Goal: Task Accomplishment & Management: Complete application form

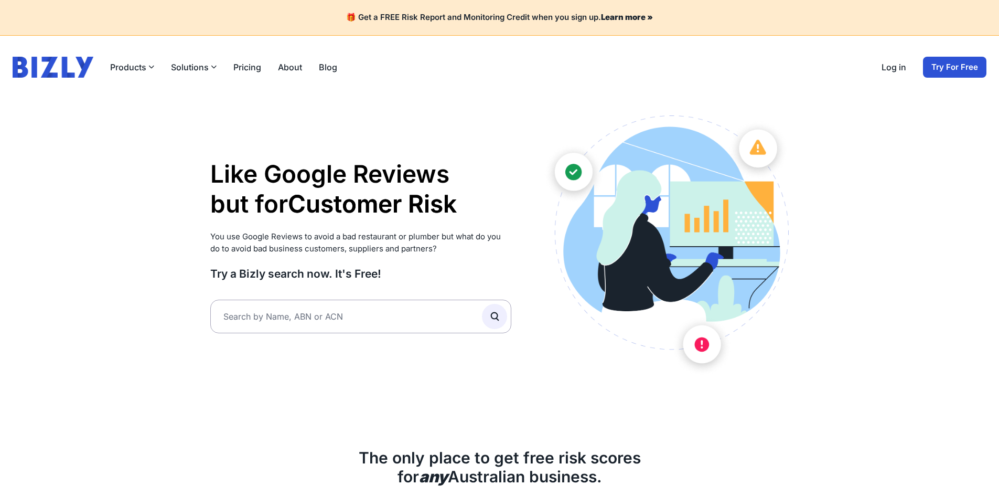
type input "43660601070"
click at [499, 318] on icon "submit" at bounding box center [495, 317] width 12 height 12
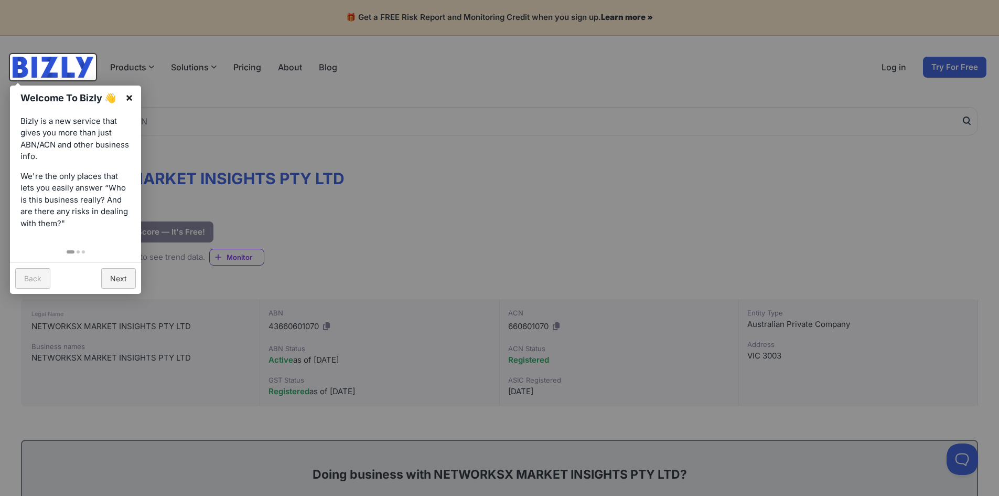
click at [132, 97] on link "×" at bounding box center [130, 98] width 24 height 24
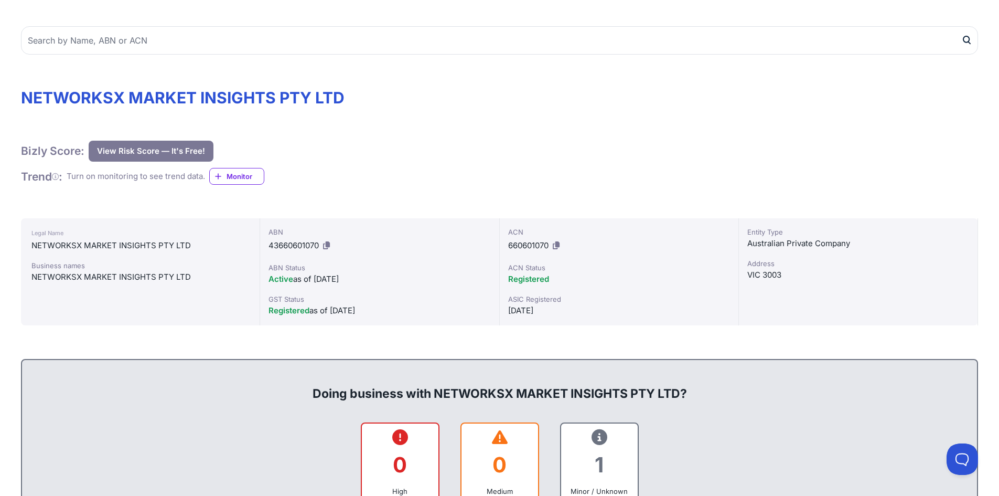
scroll to position [210, 0]
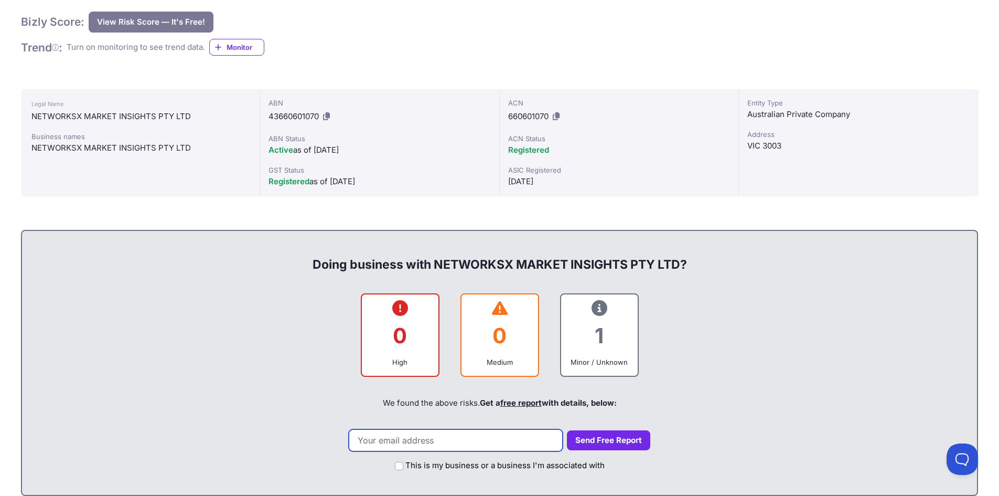
click at [434, 440] on input "email" at bounding box center [456, 440] width 214 height 22
type input "[EMAIL_ADDRESS][DOMAIN_NAME]"
click at [586, 438] on button "Send Free Report" at bounding box center [608, 440] width 83 height 20
click at [397, 465] on input "This is my business or a business I'm associated with" at bounding box center [399, 466] width 8 height 8
checkbox input "true"
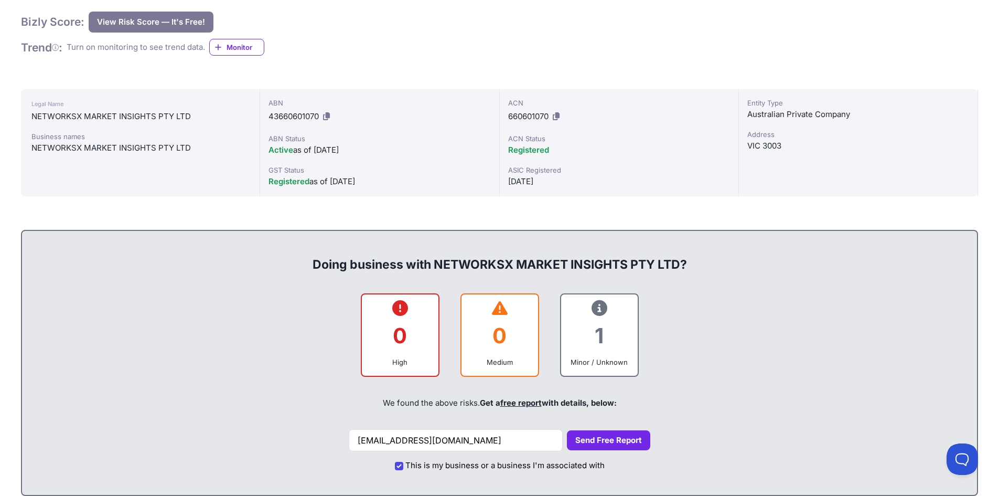
click at [579, 438] on button "Send Free Report" at bounding box center [608, 440] width 83 height 20
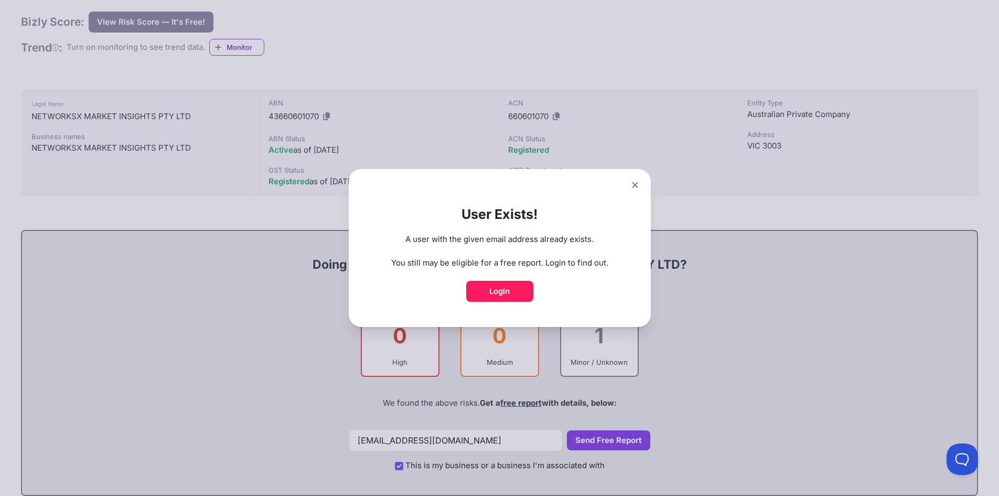
click at [507, 289] on link "Login" at bounding box center [499, 291] width 67 height 21
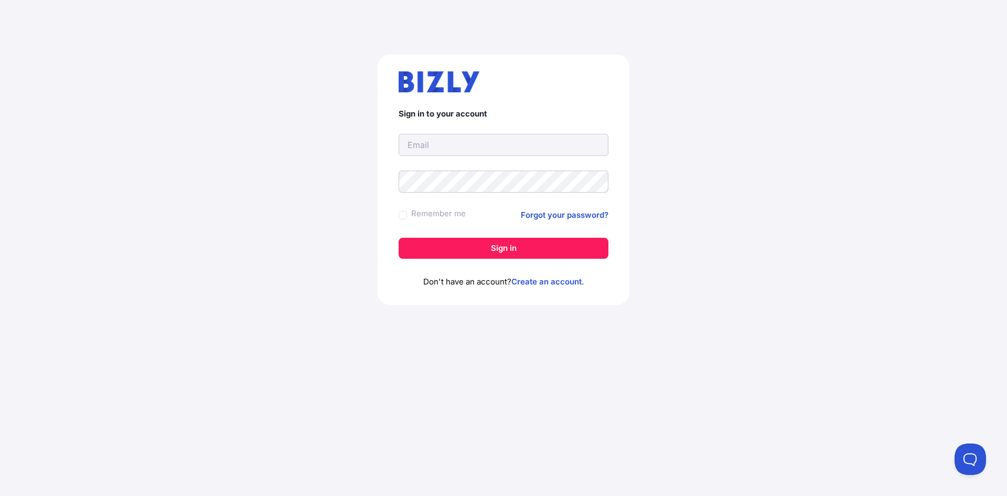
click at [481, 147] on input "text" at bounding box center [504, 145] width 210 height 22
type input "[EMAIL_ADDRESS][DOMAIN_NAME]"
click at [542, 215] on link "Forgot your password?" at bounding box center [565, 215] width 88 height 13
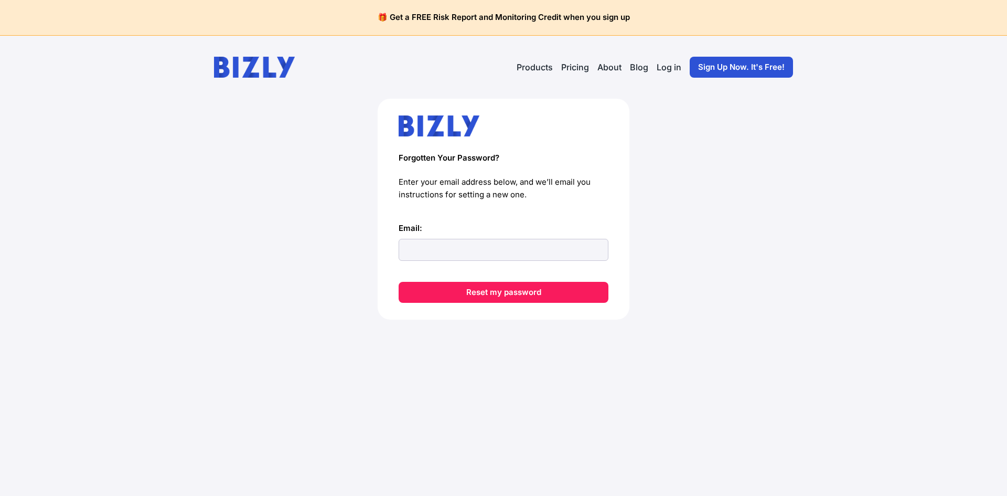
click at [423, 258] on input "Email:" at bounding box center [504, 250] width 210 height 22
type input "[EMAIL_ADDRESS][DOMAIN_NAME]"
click at [455, 285] on button "Reset my password" at bounding box center [504, 292] width 210 height 21
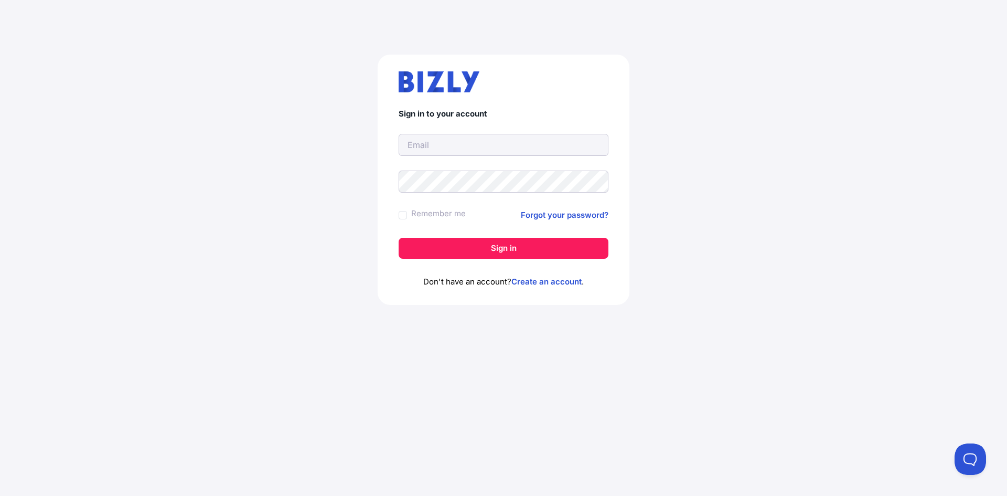
type input "[EMAIL_ADDRESS][DOMAIN_NAME]"
click at [559, 214] on link "Forgot your password?" at bounding box center [565, 215] width 88 height 13
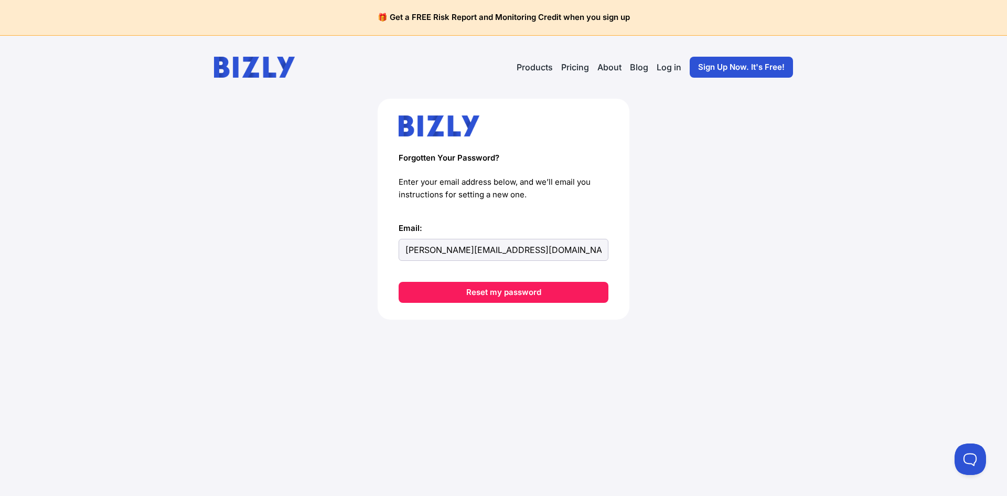
click at [460, 252] on input "toby.raper1990@gmail.com" at bounding box center [504, 250] width 210 height 22
drag, startPoint x: 484, startPoint y: 254, endPoint x: 274, endPoint y: 258, distance: 210.4
click at [274, 259] on div "Forgotten Your Password? Enter your email address below, and we’ll email you in…" at bounding box center [503, 226] width 965 height 254
type input "tobias@networksx.co"
click at [464, 286] on button "Reset my password" at bounding box center [504, 292] width 210 height 21
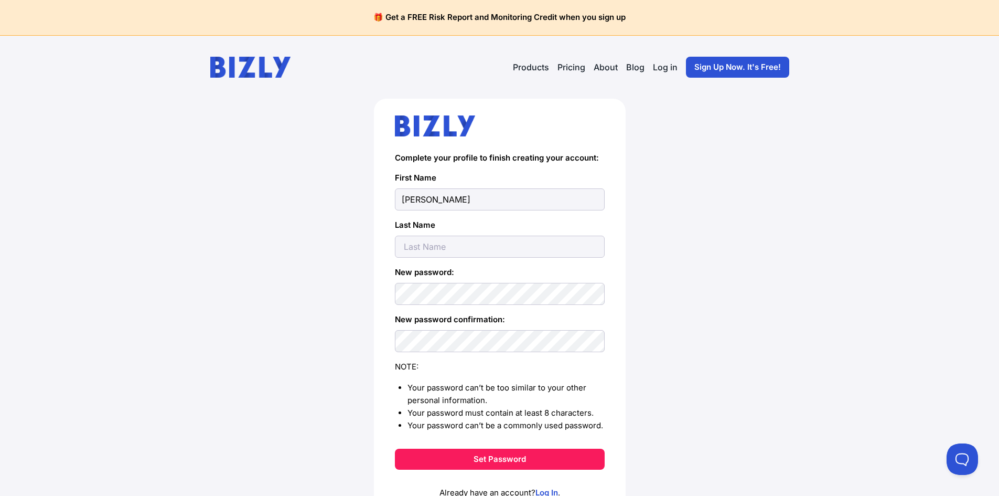
type input "Tobias"
type input "Raper"
click at [395, 449] on button "Set Password" at bounding box center [500, 459] width 210 height 21
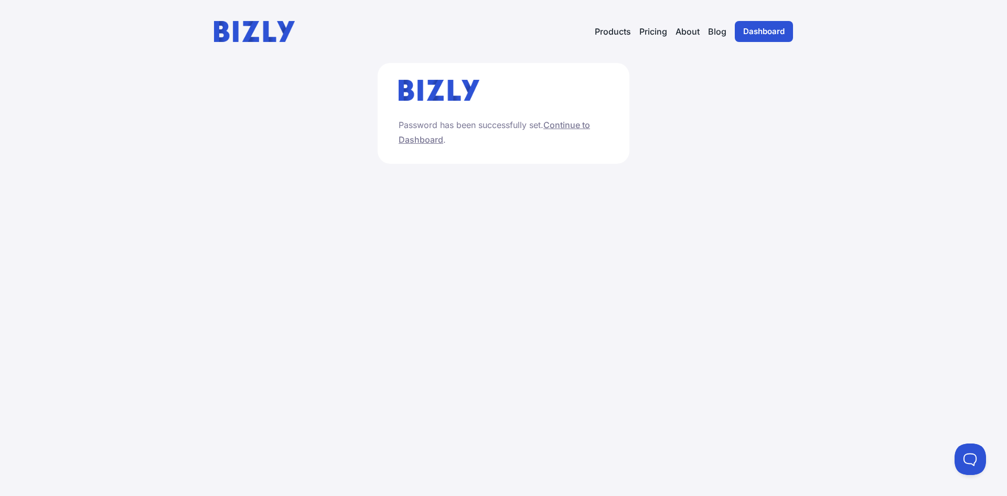
click at [568, 127] on link "Continue to Dashboard" at bounding box center [494, 132] width 191 height 25
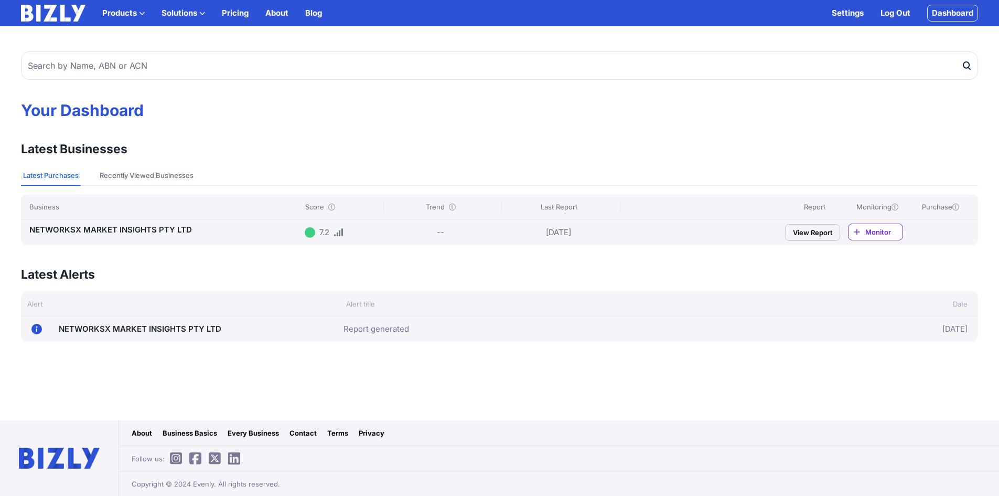
click at [168, 231] on link "NETWORKSX MARKET INSIGHTS PTY LTD" at bounding box center [110, 230] width 163 height 10
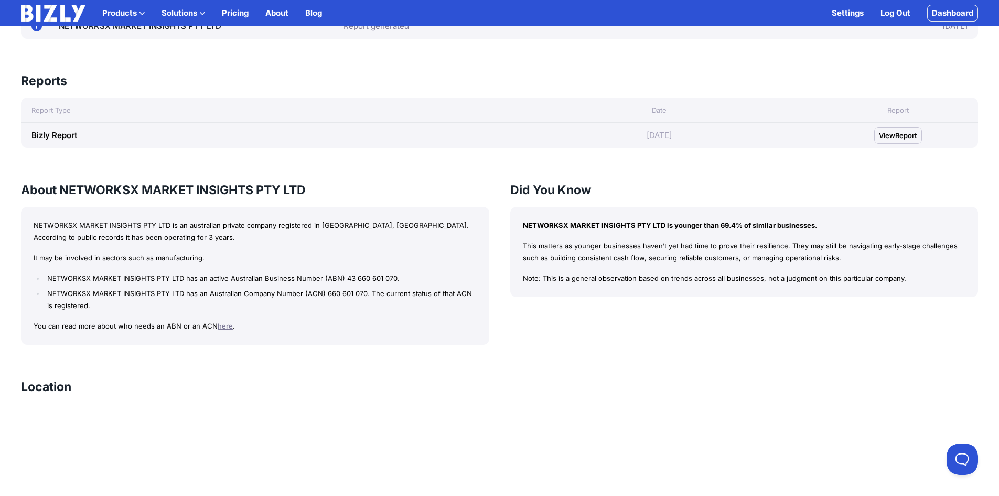
scroll to position [420, 0]
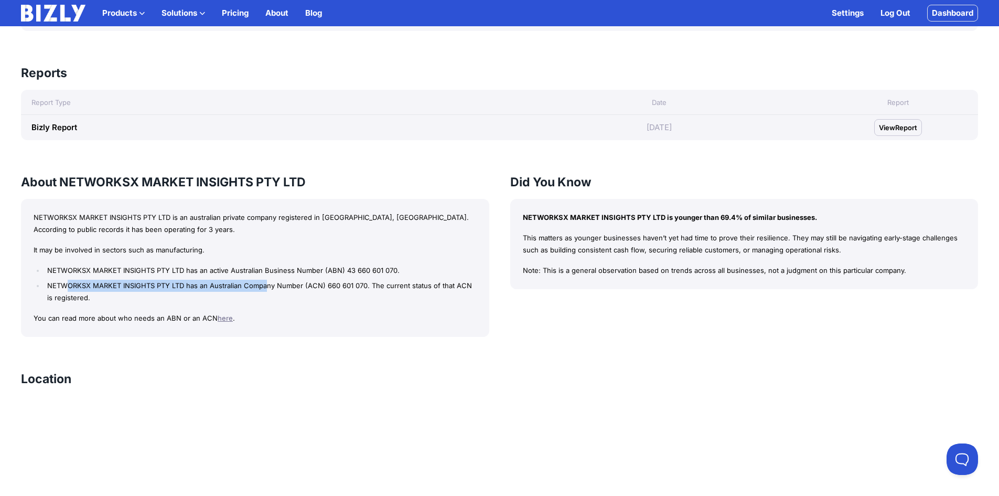
drag, startPoint x: 124, startPoint y: 283, endPoint x: 276, endPoint y: 292, distance: 152.4
click at [276, 292] on li "NETWORKSX MARKET INSIGHTS PTY LTD has an Australian Company Number (ACN) 660 60…" at bounding box center [261, 292] width 432 height 24
drag, startPoint x: 559, startPoint y: 235, endPoint x: 584, endPoint y: 238, distance: 24.9
click at [584, 238] on p "This matters as younger businesses haven’t yet had time to prove their resilien…" at bounding box center [744, 244] width 443 height 24
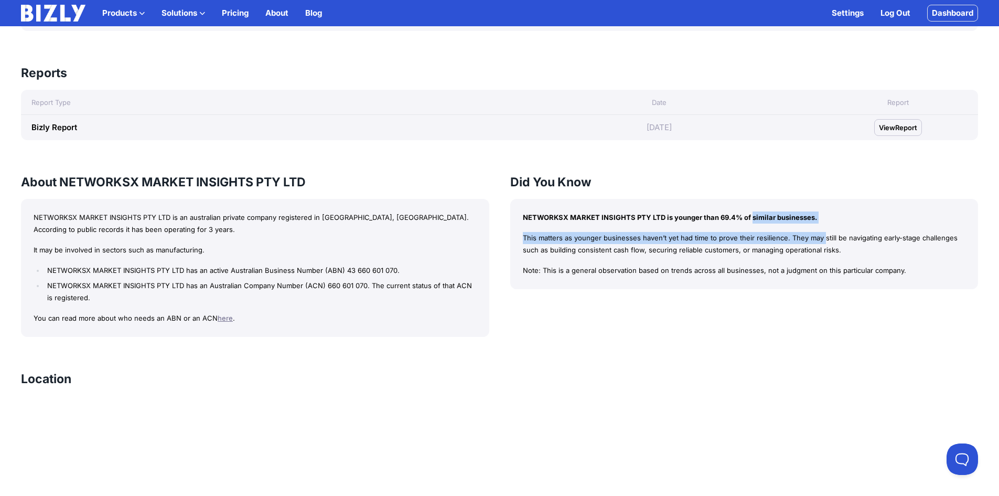
drag, startPoint x: 745, startPoint y: 221, endPoint x: 809, endPoint y: 226, distance: 64.1
click at [809, 226] on div "NETWORKSX MARKET INSIGHTS PTY LTD is younger than 69.4% of similar businesses. …" at bounding box center [744, 244] width 469 height 90
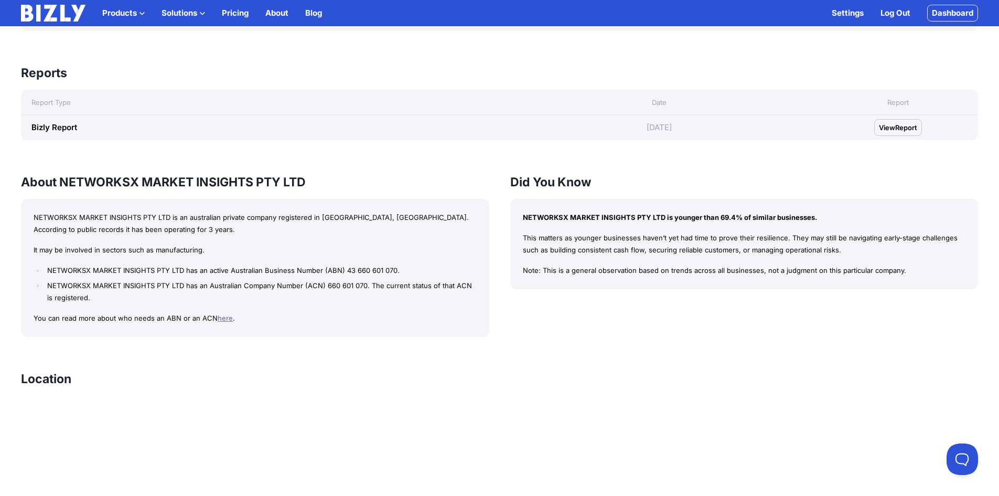
click at [816, 230] on div "NETWORKSX MARKET INSIGHTS PTY LTD is younger than 69.4% of similar businesses. …" at bounding box center [744, 244] width 469 height 90
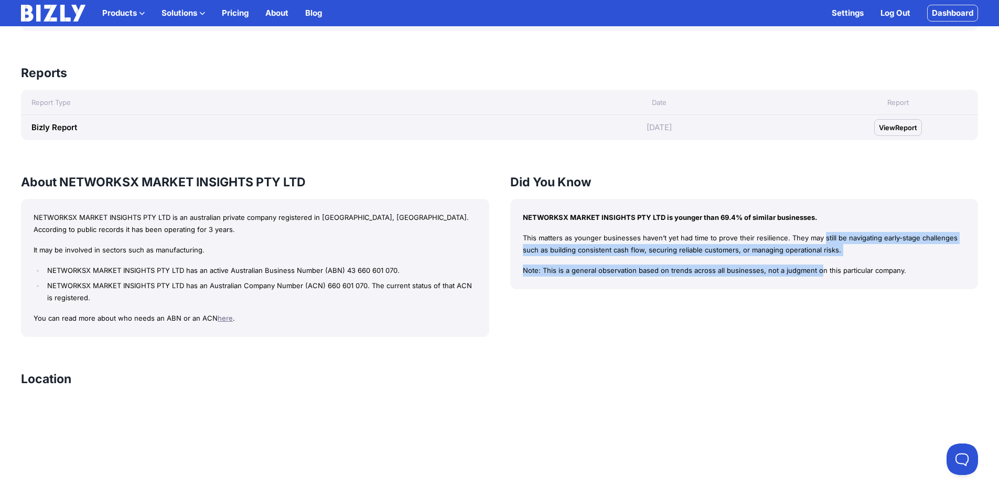
drag, startPoint x: 823, startPoint y: 238, endPoint x: 722, endPoint y: 275, distance: 107.9
click at [730, 276] on div "NETWORKSX MARKET INSIGHTS PTY LTD is younger than 69.4% of similar businesses. …" at bounding box center [744, 244] width 469 height 90
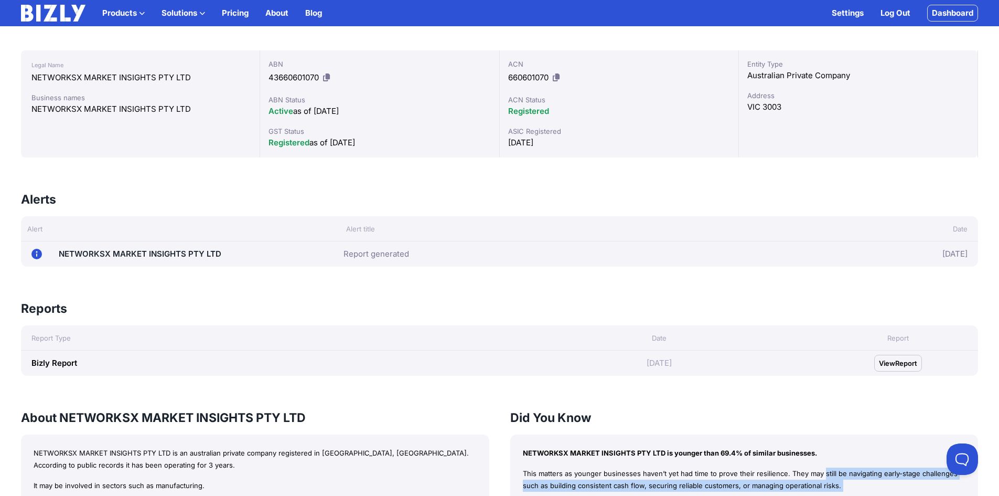
scroll to position [165, 0]
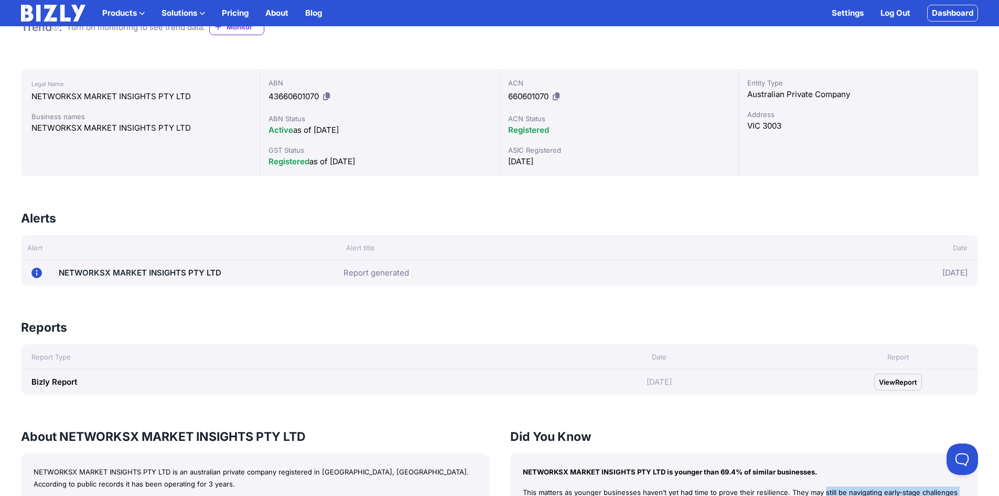
click at [385, 273] on link "Report generated" at bounding box center [377, 273] width 66 height 13
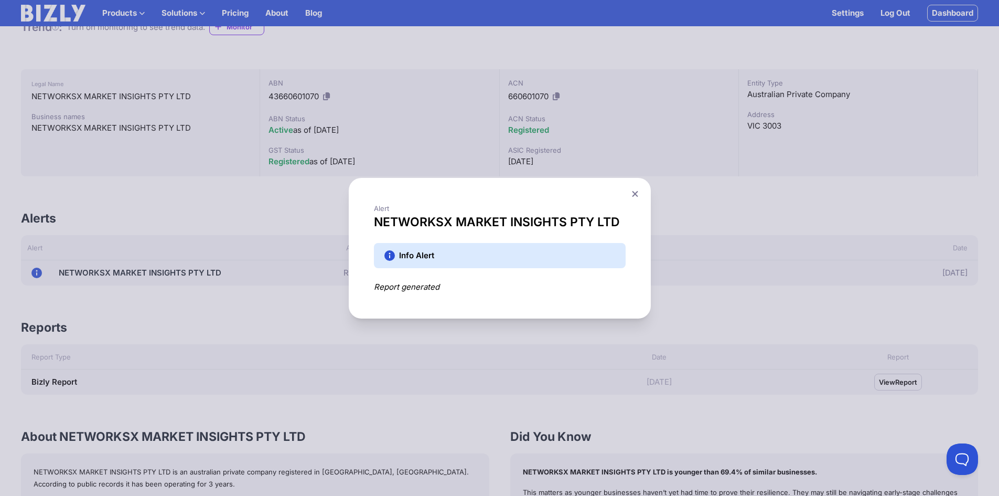
click at [413, 292] on div "Report generated" at bounding box center [500, 287] width 252 height 13
click at [172, 272] on div "Alert NETWORKSX MARKET INSIGHTS PTY LTD Info Alert Report generated" at bounding box center [499, 248] width 999 height 496
click at [199, 242] on div "Alert NETWORKSX MARKET INSIGHTS PTY LTD Info Alert Report generated" at bounding box center [499, 248] width 999 height 496
drag, startPoint x: 638, startPoint y: 193, endPoint x: 619, endPoint y: 193, distance: 19.4
click at [638, 193] on icon at bounding box center [635, 193] width 6 height 6
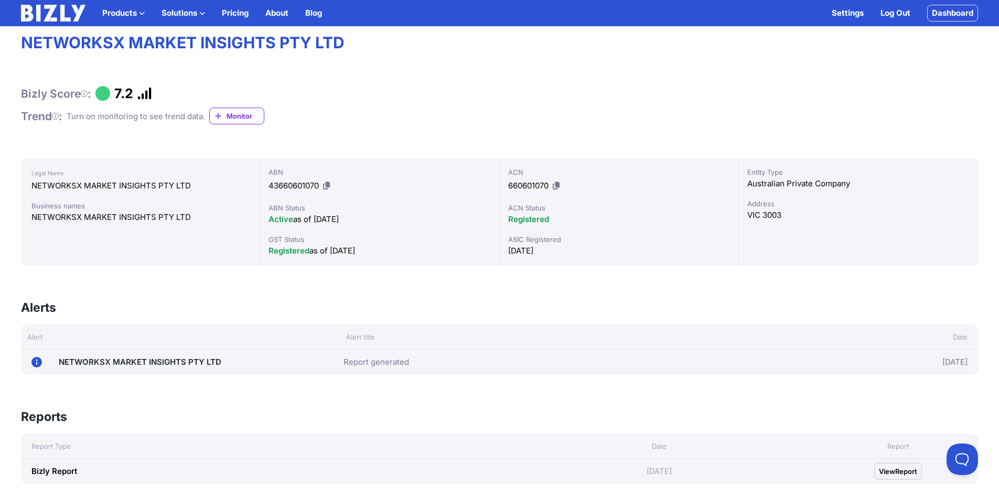
scroll to position [0, 0]
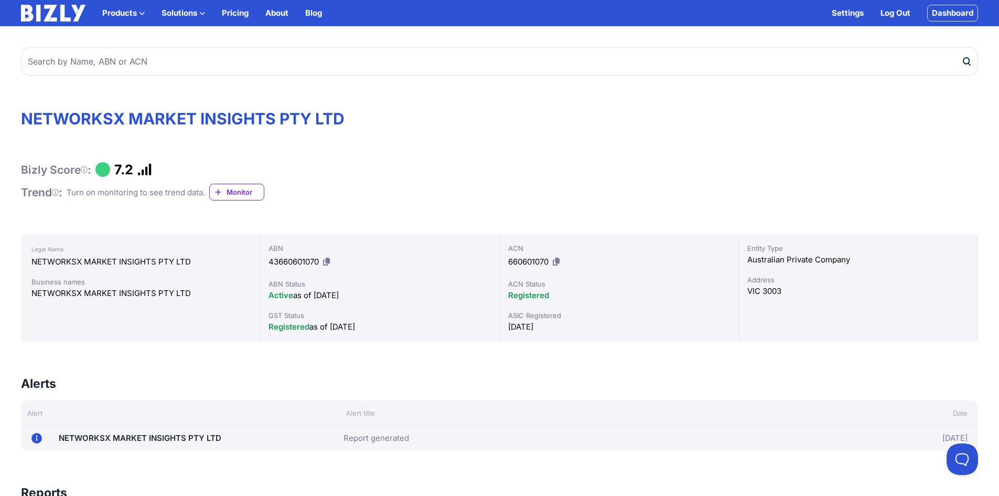
click at [132, 171] on h1 "7.2" at bounding box center [123, 170] width 19 height 16
drag, startPoint x: 162, startPoint y: 167, endPoint x: 15, endPoint y: 158, distance: 147.7
click at [182, 177] on div "Bizly Score : 7.2" at bounding box center [499, 170] width 957 height 16
drag, startPoint x: 181, startPoint y: 167, endPoint x: 59, endPoint y: 173, distance: 121.9
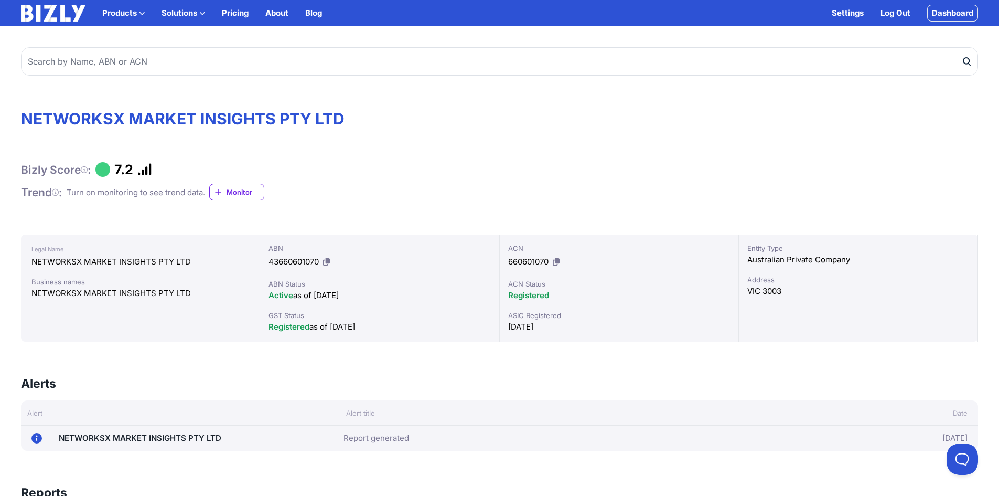
copy div "Bizly Score : 7.2"
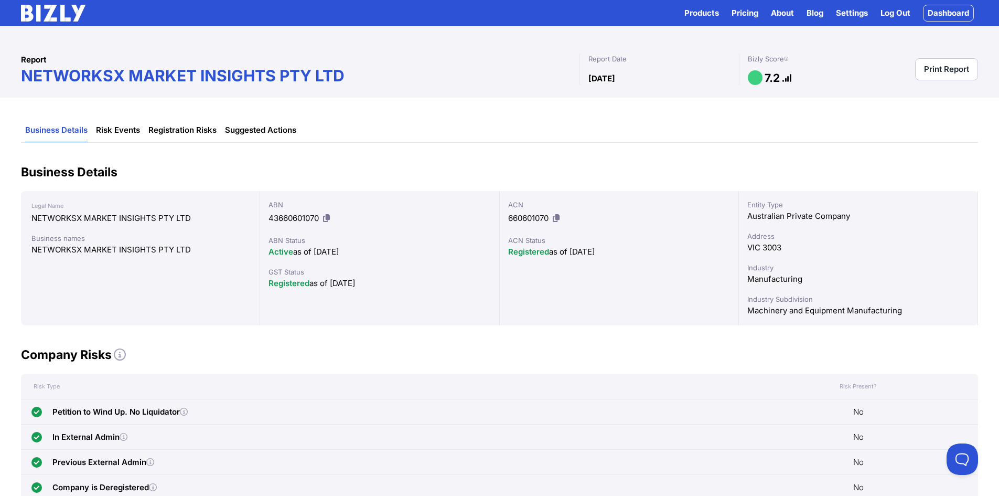
click at [944, 69] on link "Print Report" at bounding box center [947, 69] width 63 height 22
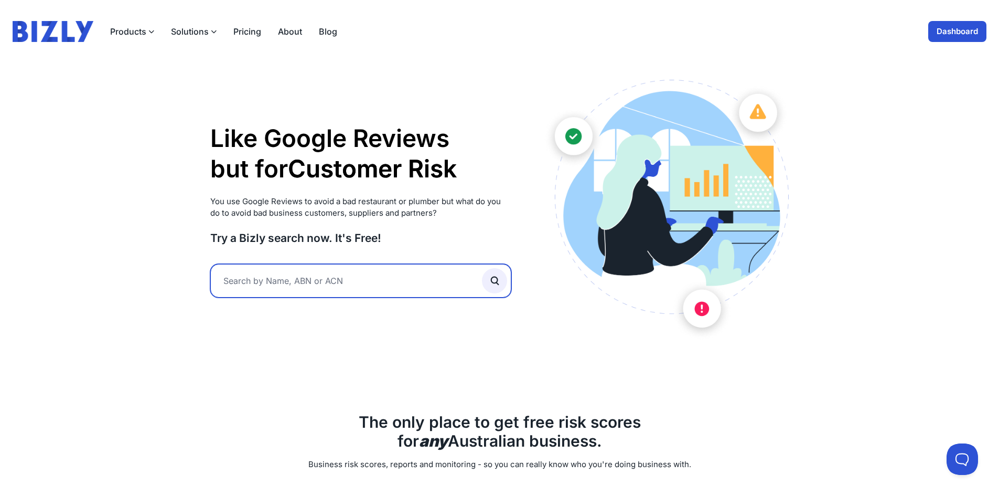
click at [308, 286] on input "text" at bounding box center [361, 281] width 302 height 34
click at [332, 289] on input "text" at bounding box center [361, 281] width 302 height 34
paste input "78 641 803 616"
type input "78 641 803 616"
click at [482, 268] on button "submit" at bounding box center [494, 280] width 25 height 25
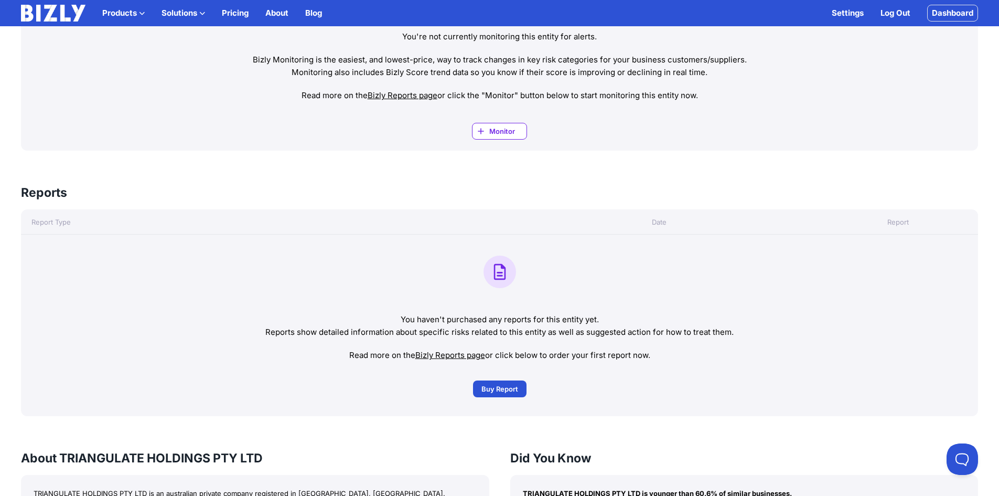
scroll to position [577, 0]
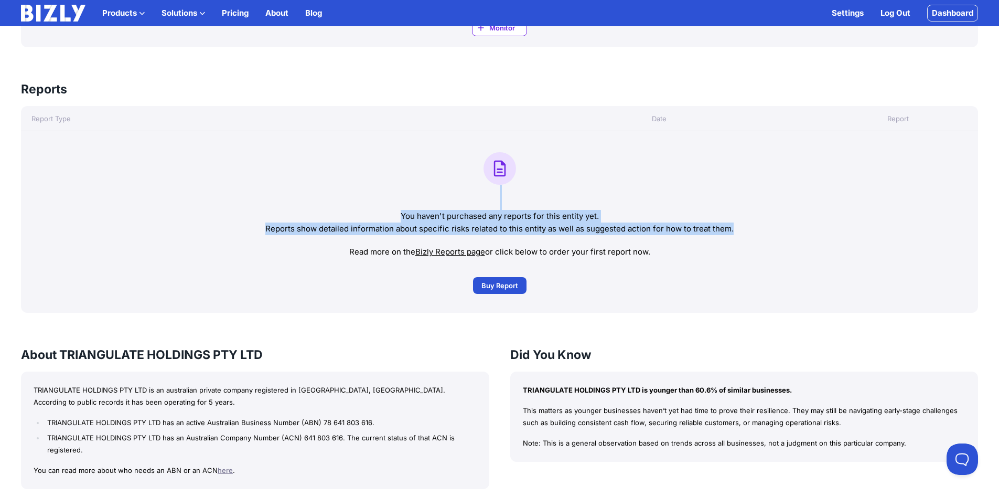
drag, startPoint x: 404, startPoint y: 205, endPoint x: 771, endPoint y: 229, distance: 367.5
click at [775, 231] on div "You haven't purchased any reports for this entity yet. Reports show detailed in…" at bounding box center [499, 222] width 957 height 182
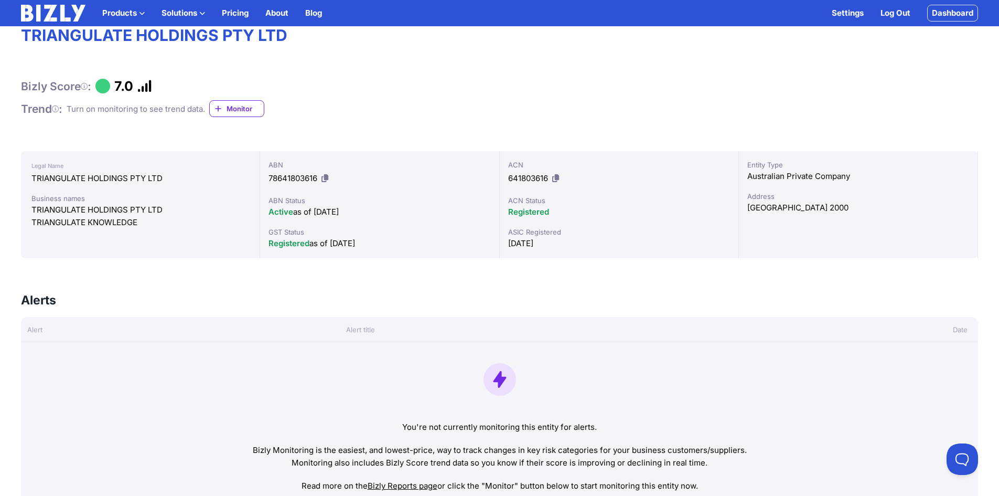
scroll to position [52, 0]
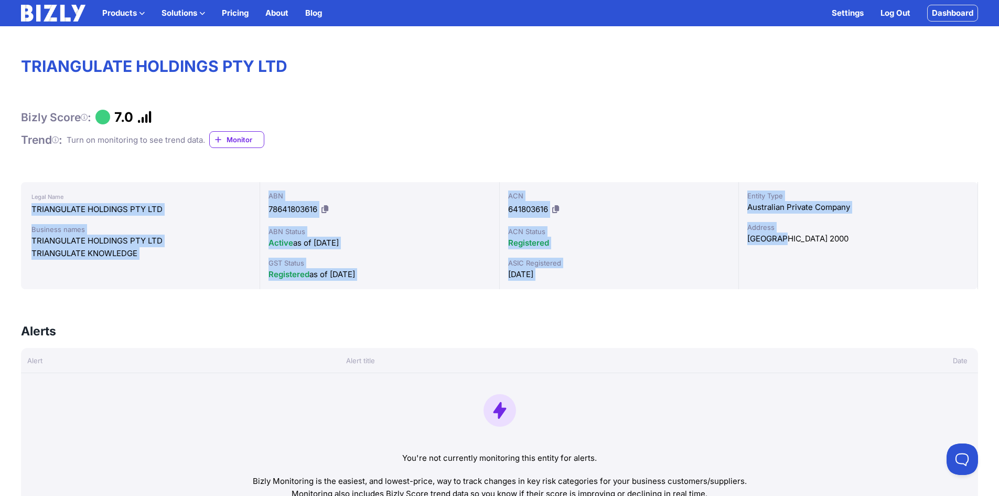
drag, startPoint x: 63, startPoint y: 200, endPoint x: 833, endPoint y: 258, distance: 771.8
click at [833, 258] on div "Legal Name TRIANGULATE HOLDINGS PTY LTD Business names TRIANGULATE HOLDINGS PTY…" at bounding box center [499, 235] width 957 height 107
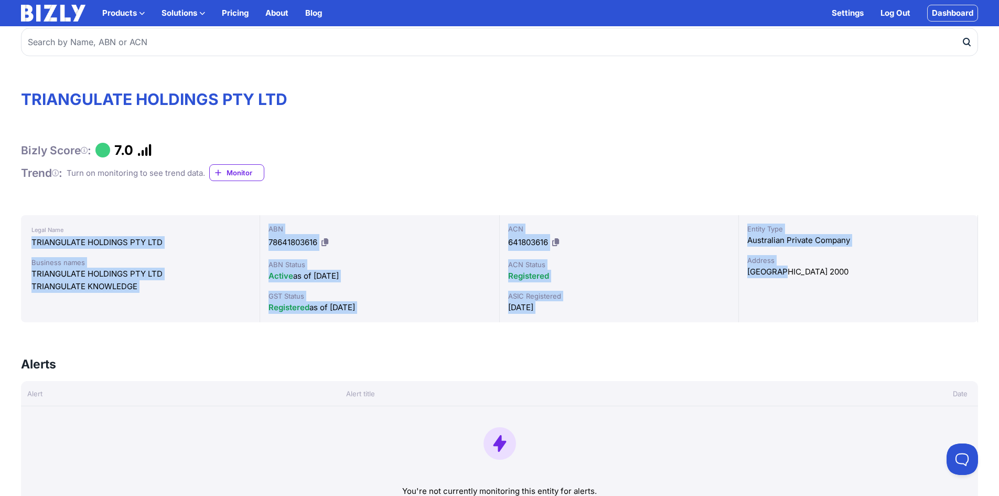
scroll to position [0, 0]
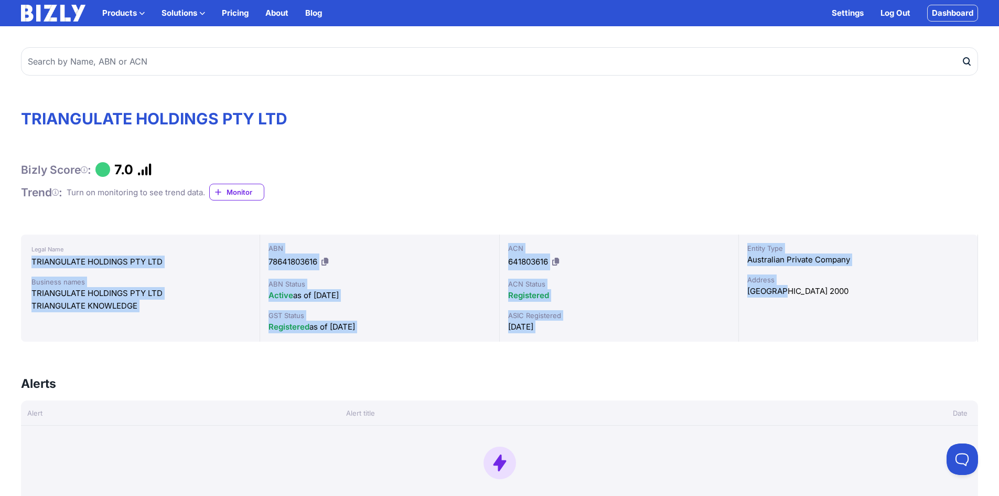
click at [963, 13] on link "Dashboard" at bounding box center [953, 13] width 51 height 17
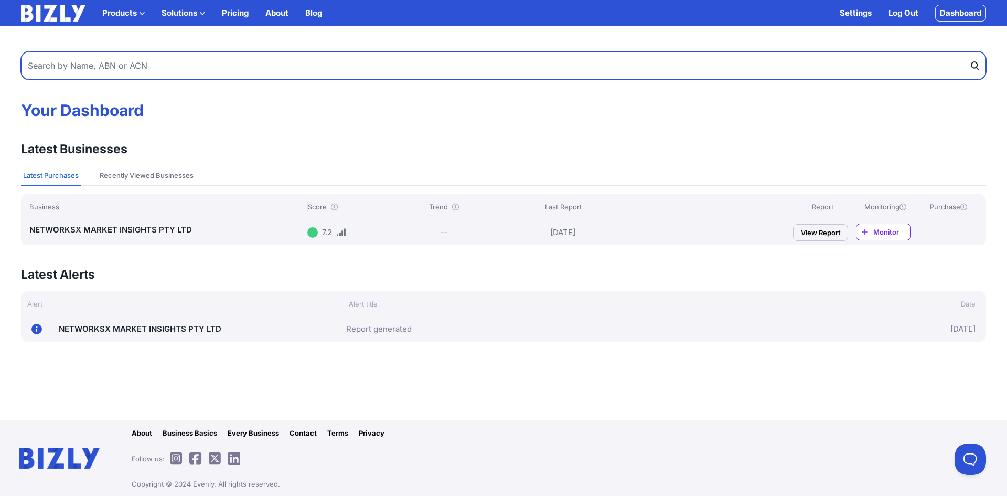
click at [101, 67] on input "text" at bounding box center [503, 65] width 965 height 28
paste input "78 641 803 616"
type input "78 641 803 616"
click at [970, 51] on button "submit" at bounding box center [978, 65] width 17 height 28
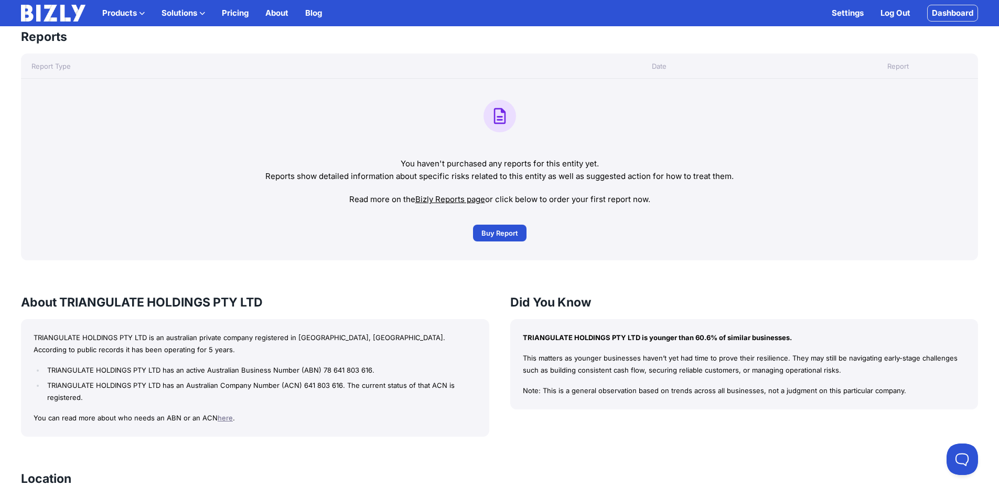
click at [504, 226] on link "Buy Buy Report" at bounding box center [500, 233] width 54 height 17
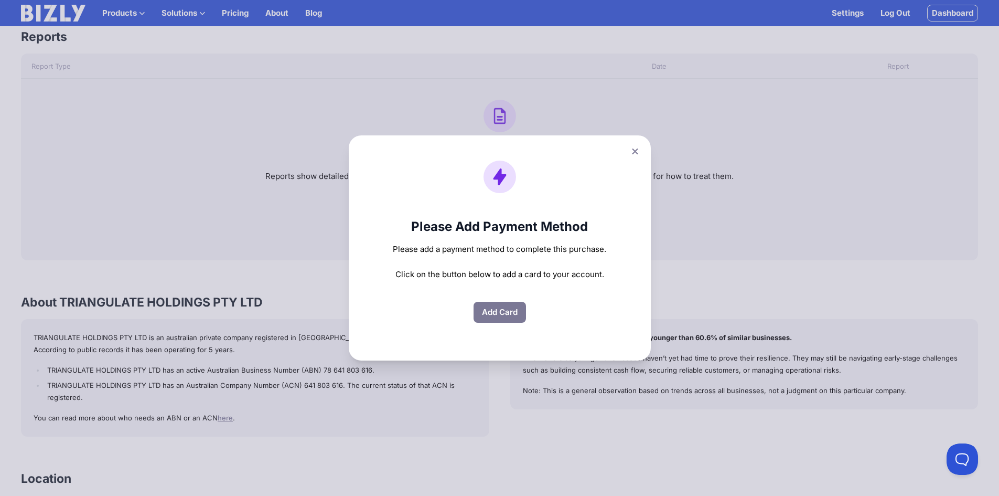
click at [643, 147] on button at bounding box center [635, 151] width 15 height 15
